Goal: Communication & Community: Answer question/provide support

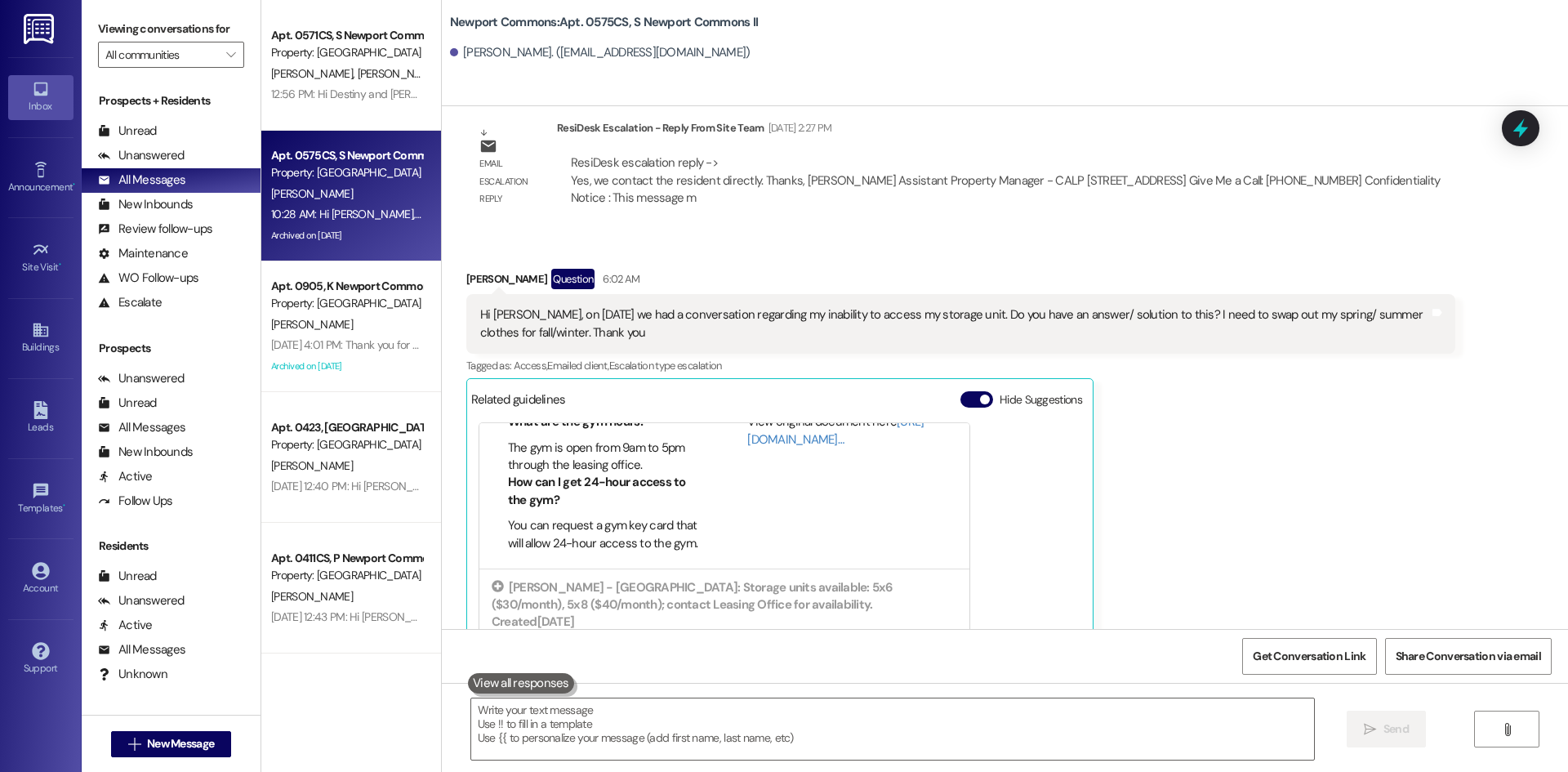
scroll to position [163, 0]
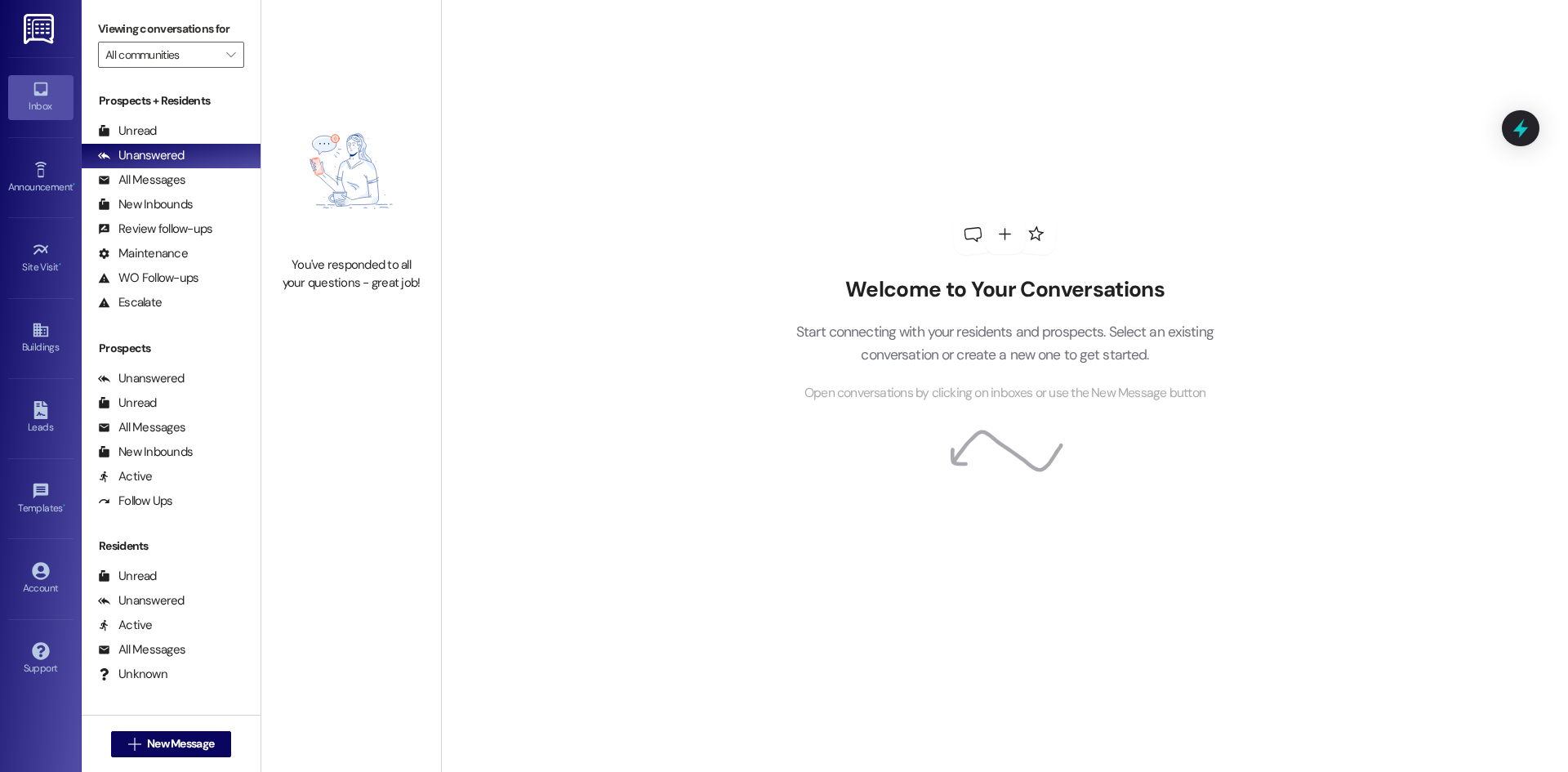
click at [159, 184] on div "All Messages" at bounding box center [142, 179] width 87 height 17
click at [163, 186] on div "All Messages" at bounding box center [142, 179] width 87 height 17
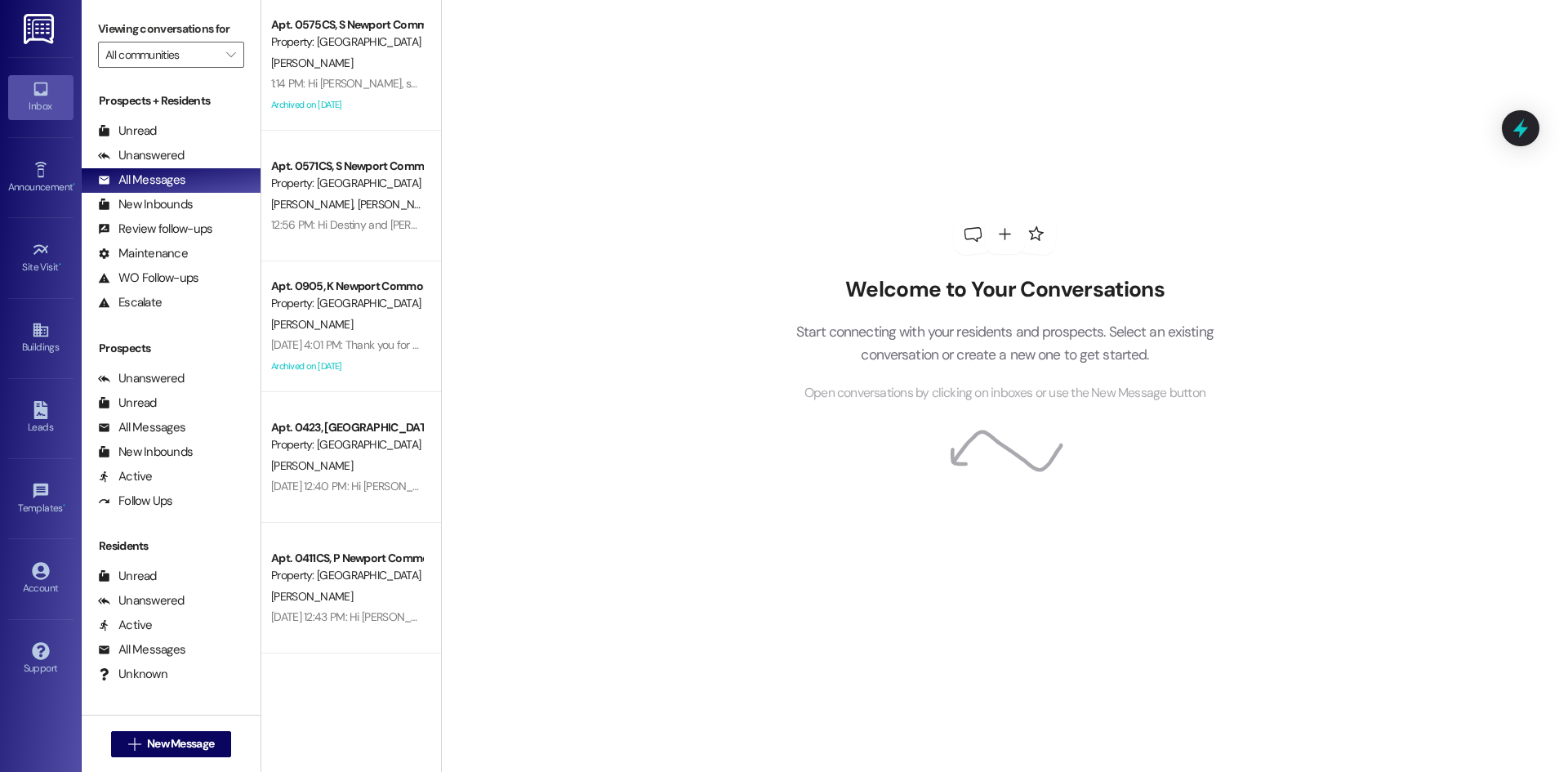
click at [321, 87] on div "1:14 PM: Hi Jody, so, you have been able to previously gain access to this stor…" at bounding box center [610, 83] width 679 height 14
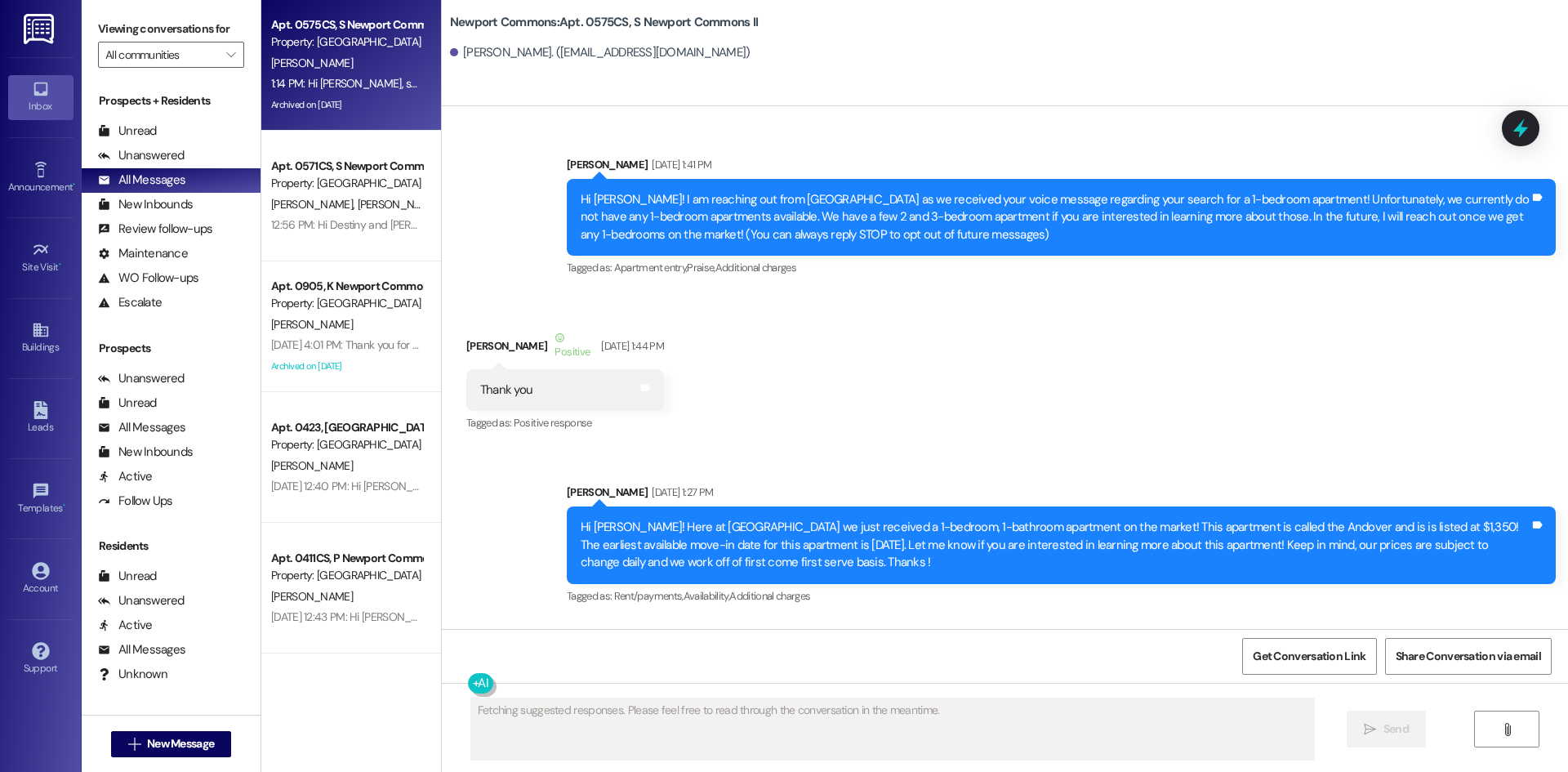
scroll to position [27528, 0]
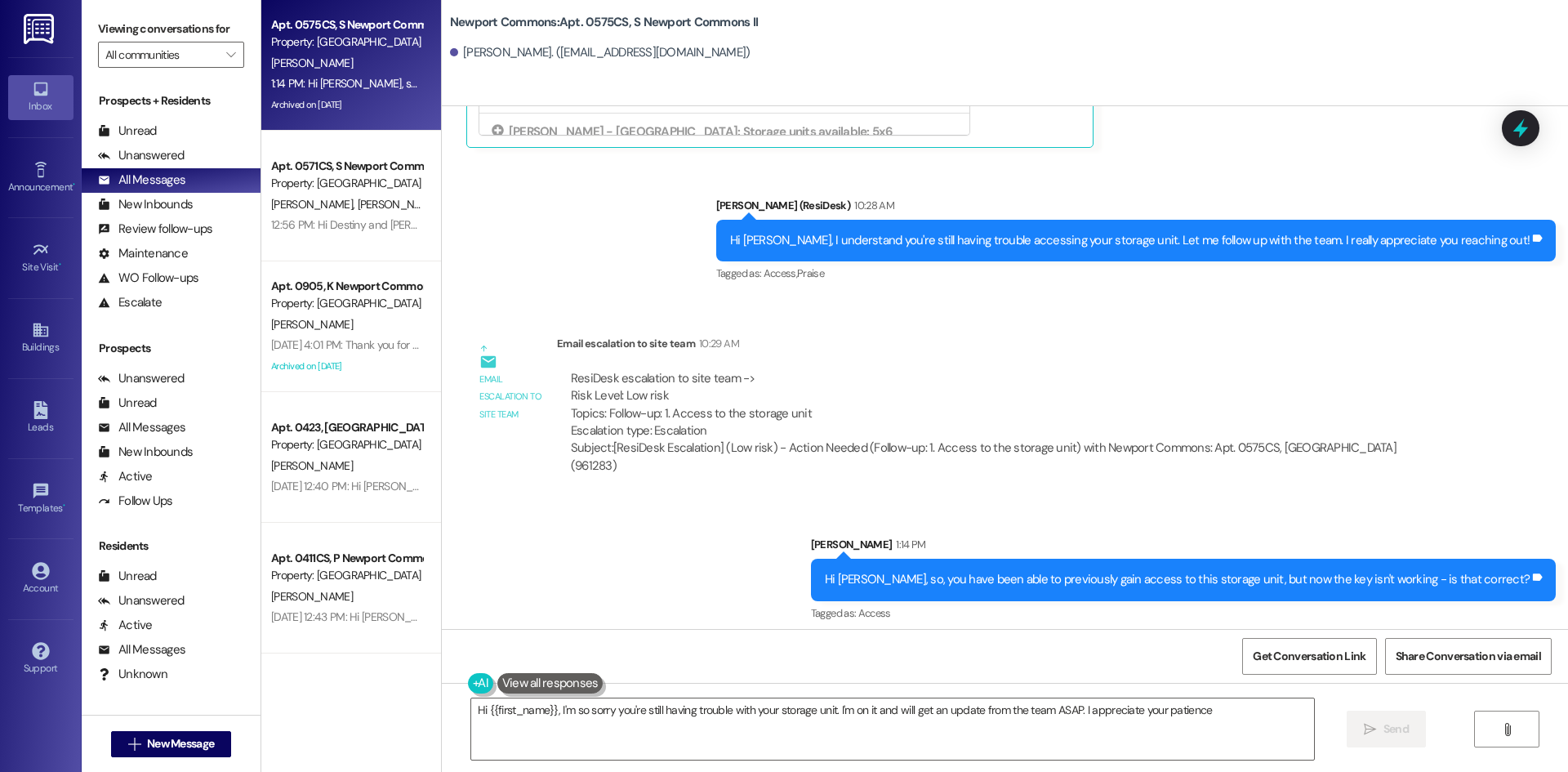
type textarea "Hi {{first_name}}, I'm so sorry you're still having trouble with your storage u…"
